Goal: Task Accomplishment & Management: Manage account settings

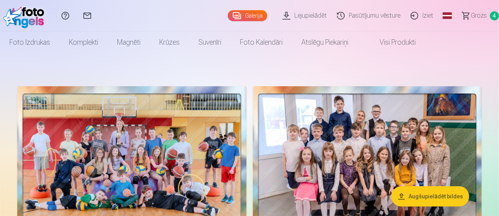
click at [446, 195] on button "Augšupielādēt bildes" at bounding box center [431, 196] width 78 height 20
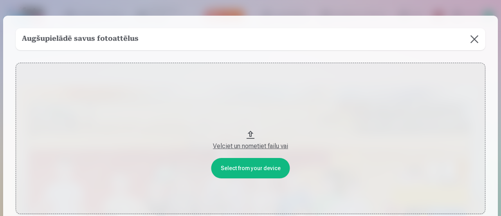
click at [267, 143] on div "Velciet un nometiet failu vai" at bounding box center [250, 145] width 454 height 9
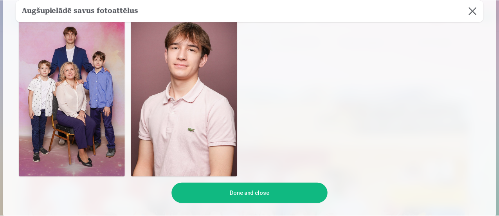
scroll to position [666, 0]
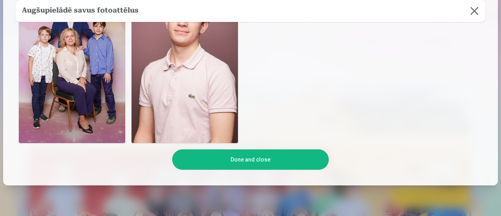
click at [253, 152] on button "Done and close" at bounding box center [250, 159] width 157 height 20
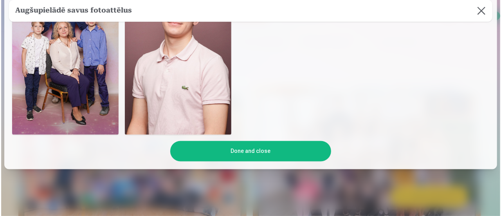
scroll to position [53, 0]
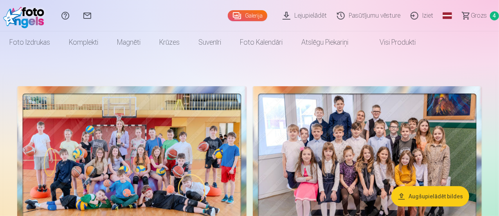
click at [434, 197] on button "Augšupielādēt bildes" at bounding box center [431, 196] width 78 height 20
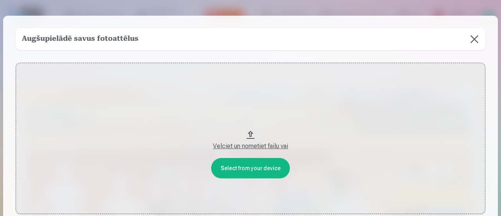
click at [283, 148] on div "Velciet un nometiet failu vai" at bounding box center [250, 145] width 454 height 9
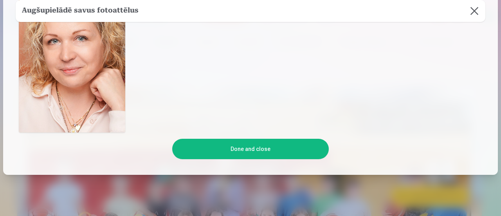
click at [278, 148] on button "Done and close" at bounding box center [250, 149] width 157 height 20
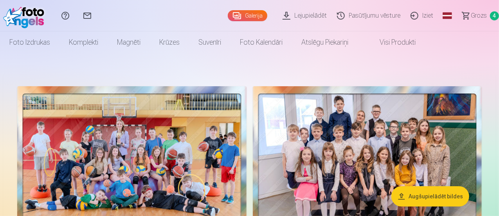
click at [413, 16] on link "Iziet" at bounding box center [423, 15] width 33 height 31
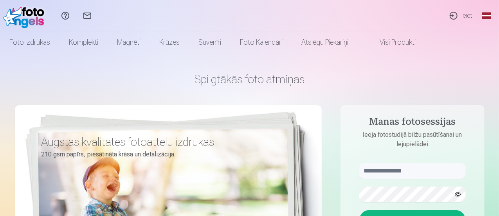
click at [464, 20] on link "Ieiet" at bounding box center [461, 15] width 36 height 31
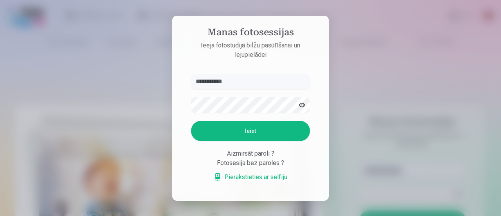
type input "**********"
click at [249, 135] on button "Ieiet" at bounding box center [250, 131] width 119 height 20
